Goal: Find specific page/section: Find specific page/section

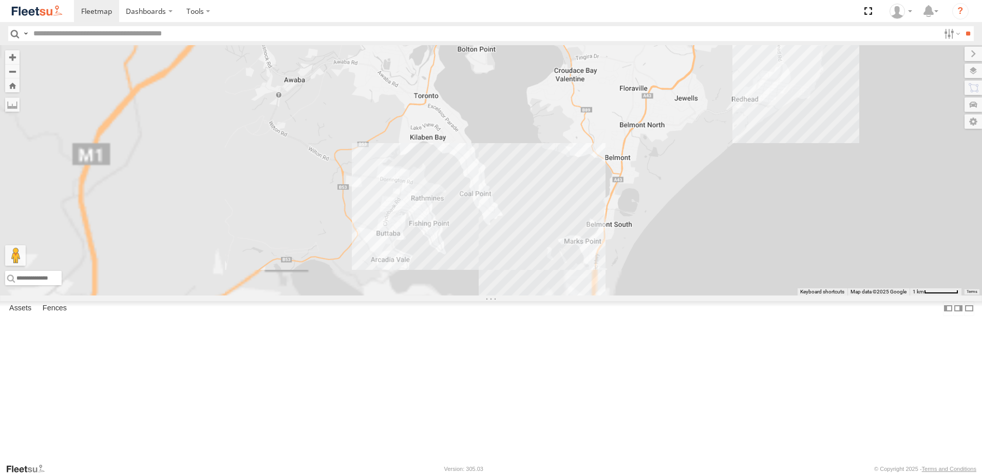
drag, startPoint x: 651, startPoint y: 302, endPoint x: 597, endPoint y: 372, distance: 88.1
click at [601, 296] on div "CX1 Express Ute" at bounding box center [491, 170] width 982 height 251
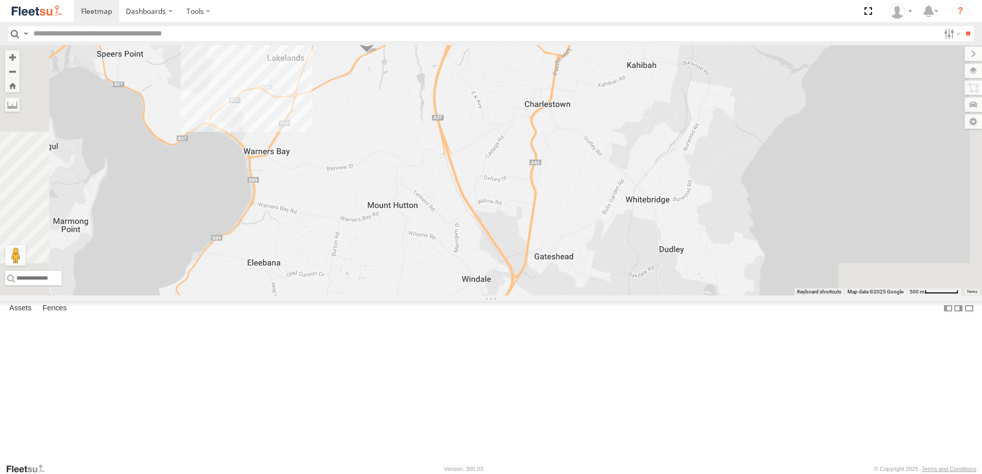
drag, startPoint x: 675, startPoint y: 369, endPoint x: 660, endPoint y: 402, distance: 36.8
click at [660, 296] on div "CX1 Express Ute CX4 Express Ute" at bounding box center [491, 170] width 982 height 251
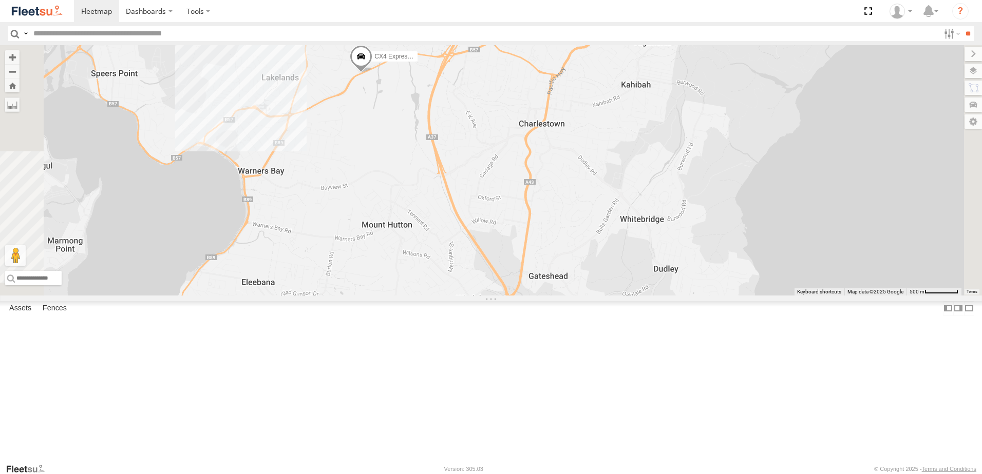
click at [690, 296] on div "CX1 Express Ute CX4 Express Ute 8" at bounding box center [491, 170] width 982 height 251
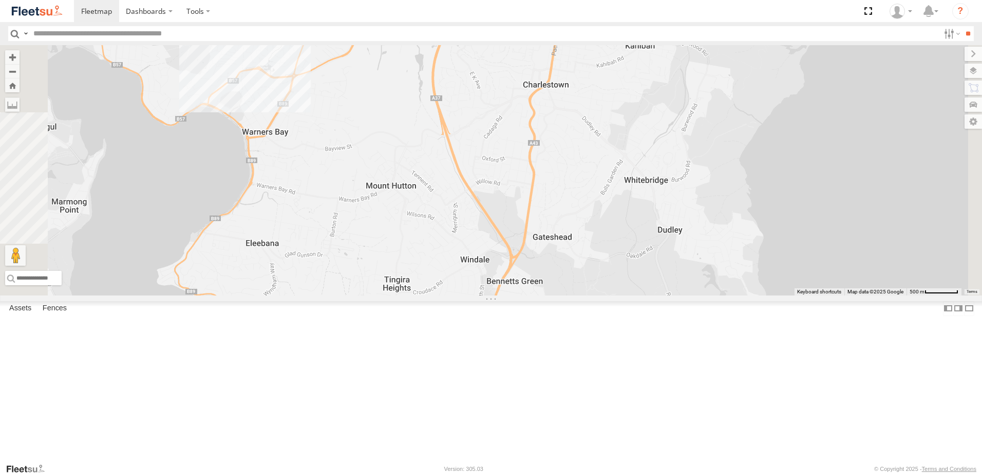
drag, startPoint x: 666, startPoint y: 343, endPoint x: 665, endPoint y: 228, distance: 115.0
click at [665, 228] on div "CX1 Express Ute CX4 Express Ute 8" at bounding box center [491, 170] width 982 height 251
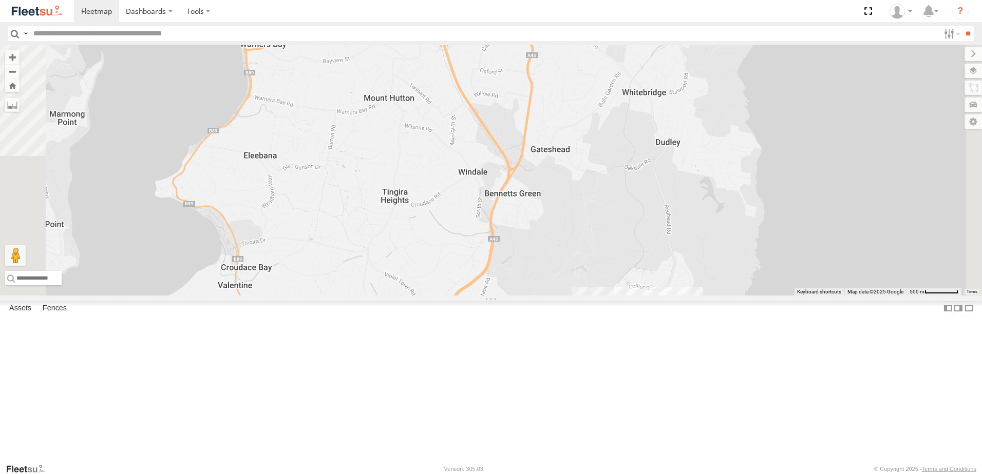
drag, startPoint x: 523, startPoint y: 157, endPoint x: 552, endPoint y: 348, distance: 193.2
click at [552, 296] on div "CX1 Express Ute CX4 Express Ute 8" at bounding box center [491, 170] width 982 height 251
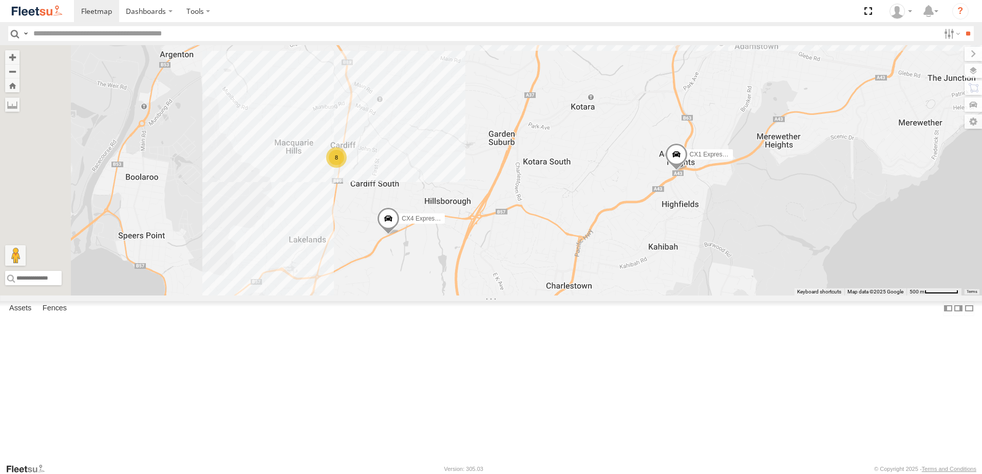
drag, startPoint x: 549, startPoint y: 263, endPoint x: 533, endPoint y: 219, distance: 46.4
click at [533, 219] on div "CX1 Express Ute CX4 Express Ute 8 6" at bounding box center [491, 170] width 982 height 251
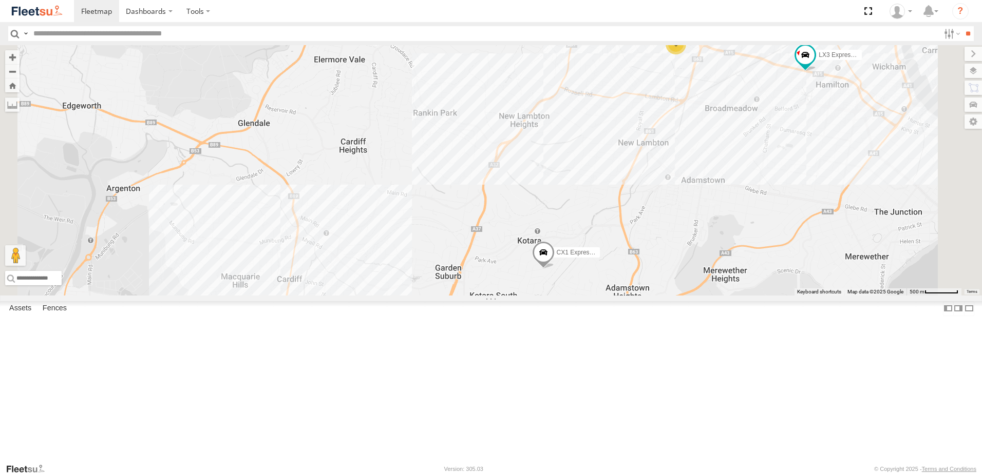
drag, startPoint x: 617, startPoint y: 358, endPoint x: 551, endPoint y: 253, distance: 123.6
click at [552, 253] on div "CX4 Express Ute LX3 Express Ute CX1 Express Ute 6" at bounding box center [491, 170] width 982 height 251
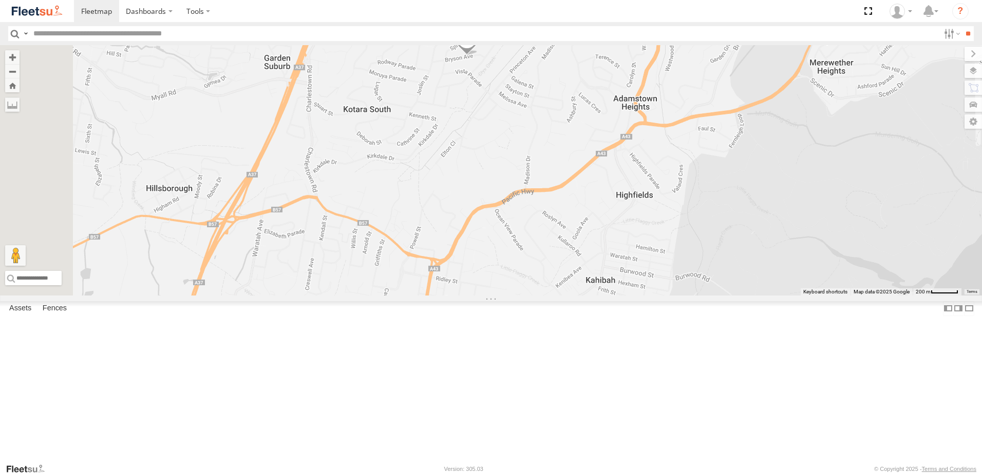
drag, startPoint x: 498, startPoint y: 202, endPoint x: 586, endPoint y: 363, distance: 183.3
click at [586, 296] on div "CX4 Express Ute LX3 Express Ute CX1 Express Ute" at bounding box center [491, 170] width 982 height 251
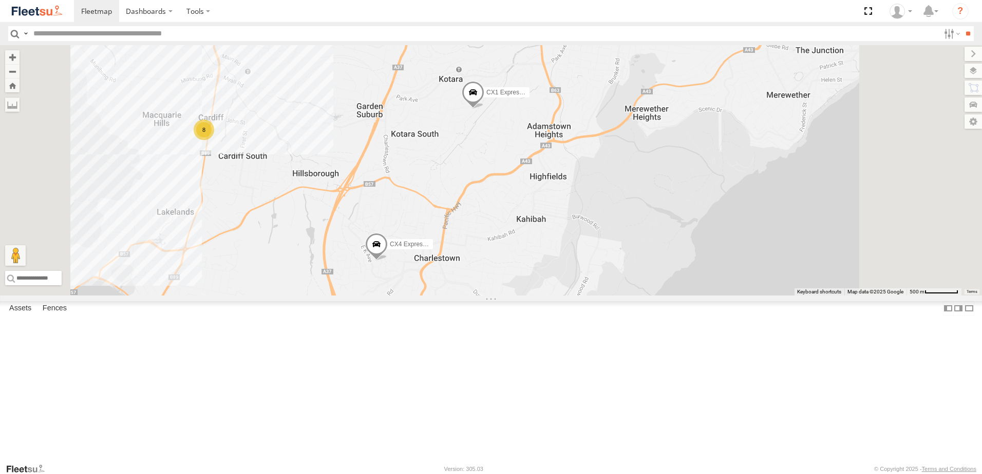
drag, startPoint x: 592, startPoint y: 288, endPoint x: 582, endPoint y: 248, distance: 41.5
click at [582, 246] on div "CX4 Express Ute LX3 Express Ute CX1 Express Ute 8" at bounding box center [491, 170] width 982 height 251
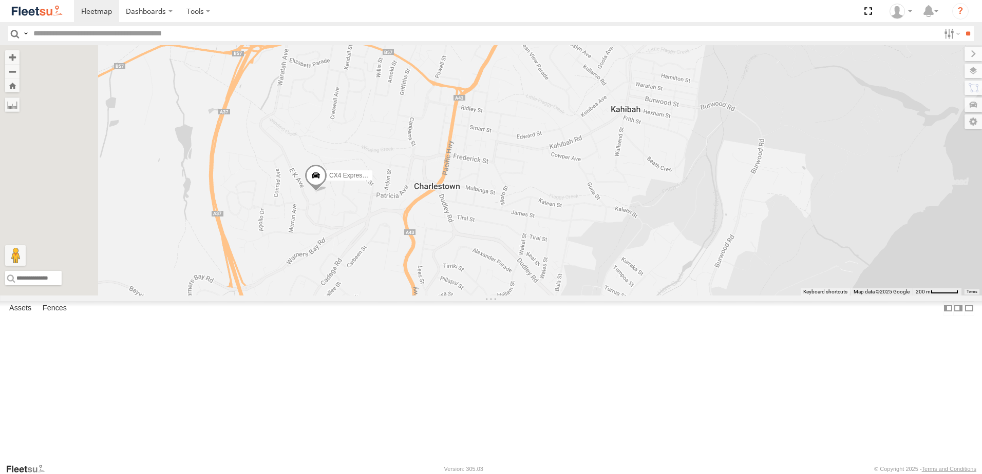
drag, startPoint x: 498, startPoint y: 275, endPoint x: 510, endPoint y: 282, distance: 14.3
click at [508, 282] on div "CX4 Express Ute LX3 Express Ute CX1 Express Ute" at bounding box center [491, 170] width 982 height 251
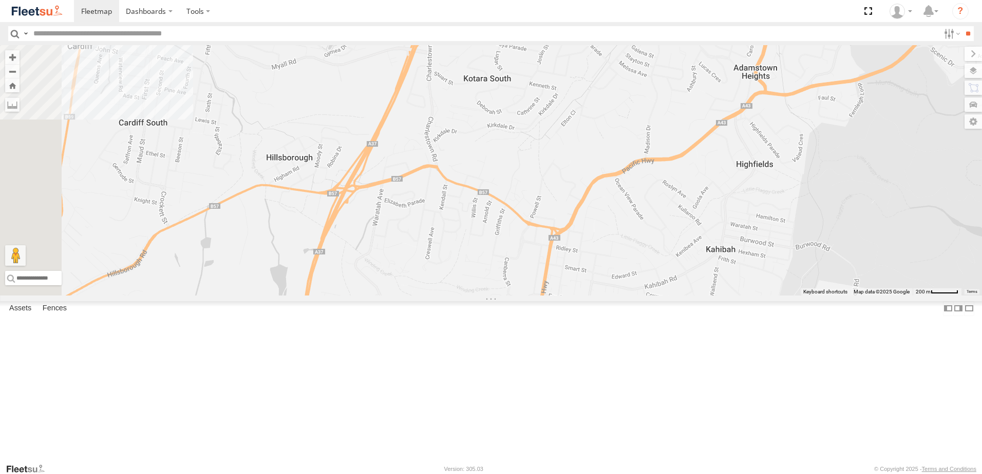
click at [421, 332] on span at bounding box center [410, 318] width 23 height 28
click at [520, 296] on div "CX4 Express Ute BX4 Express Ute CX4 Express Ute [GEOGRAPHIC_DATA] Utes BID:5722…" at bounding box center [491, 170] width 982 height 251
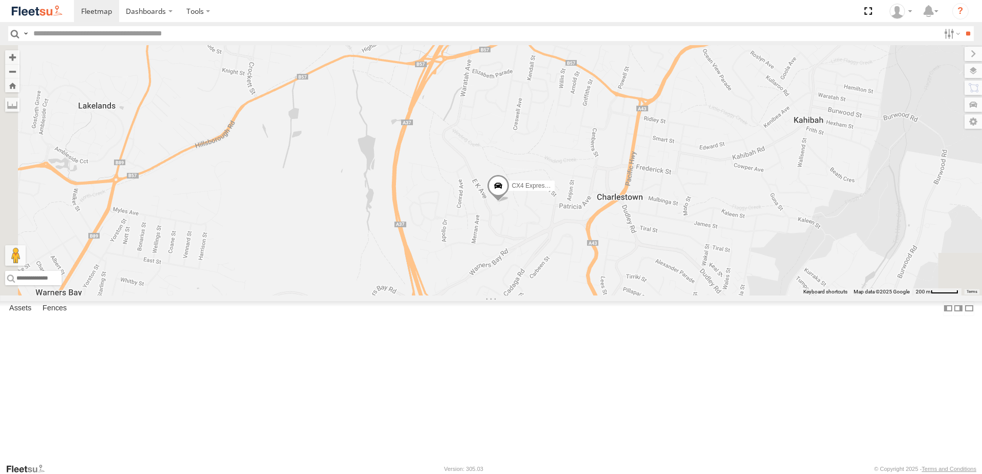
drag, startPoint x: 584, startPoint y: 450, endPoint x: 675, endPoint y: 315, distance: 162.5
click at [675, 296] on div "CX4 Express Ute BX4 Express Ute" at bounding box center [491, 170] width 982 height 251
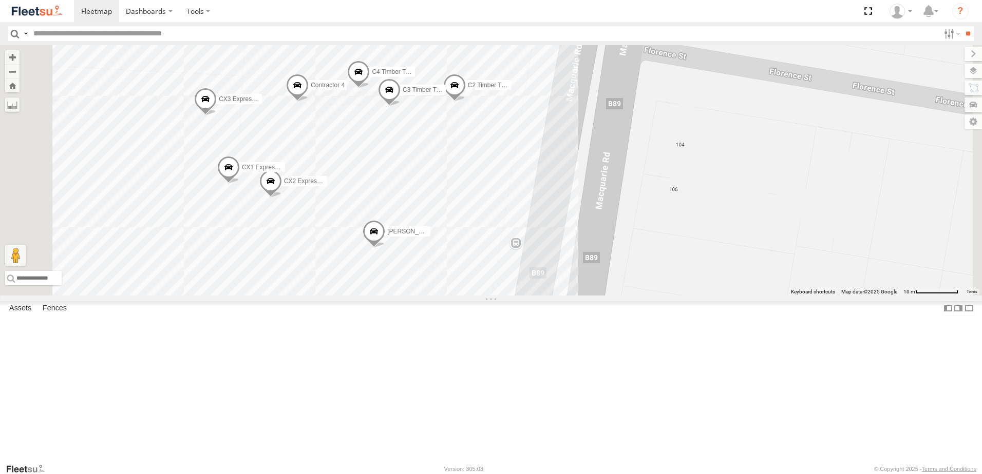
drag, startPoint x: 323, startPoint y: 229, endPoint x: 435, endPoint y: 238, distance: 112.2
click at [432, 218] on div "CX4 Express Ute BX2 Express Ute BX4 Express Ute L2 Plasterboard Truck [PERSON_N…" at bounding box center [491, 170] width 982 height 251
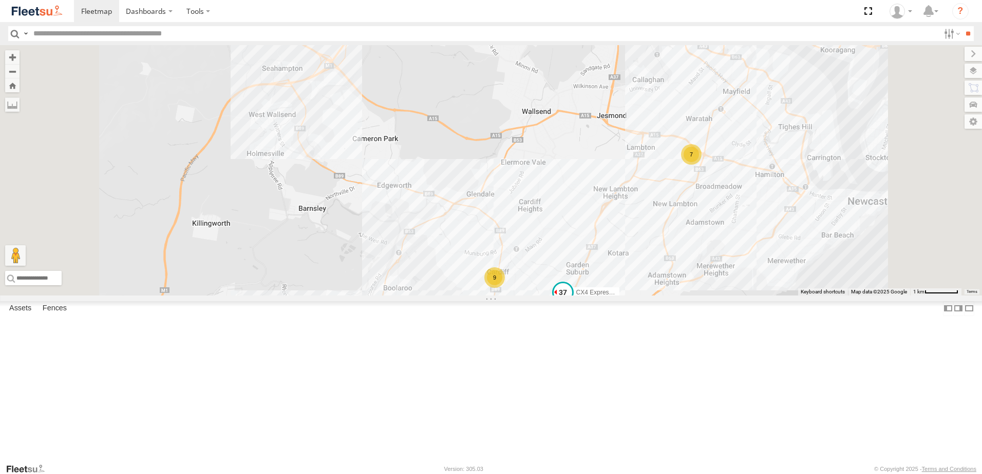
click at [572, 302] on span at bounding box center [562, 292] width 18 height 18
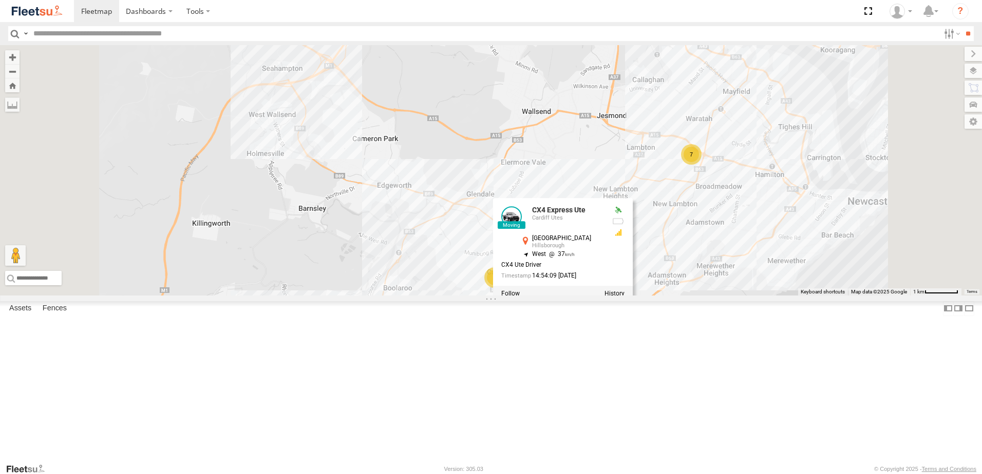
click at [632, 301] on div at bounding box center [563, 293] width 140 height 15
click at [822, 296] on div "CX4 Express Ute BX2 Express Ute BX4 Express Ute 7 9 CX4 Express Ute [GEOGRAPHIC…" at bounding box center [491, 170] width 982 height 251
